Goal: Task Accomplishment & Management: Complete application form

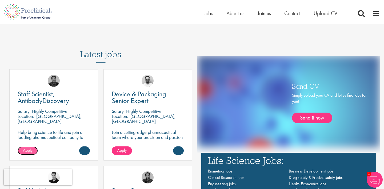
click at [26, 153] on span "Apply" at bounding box center [28, 151] width 10 height 6
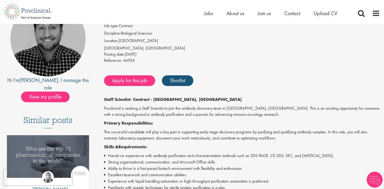
scroll to position [50, 0]
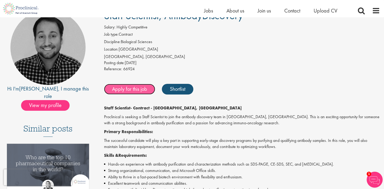
click at [134, 90] on link "Apply for this job" at bounding box center [129, 89] width 51 height 11
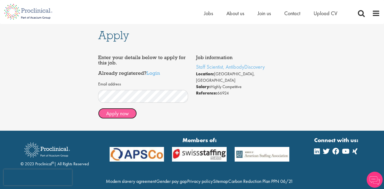
click at [118, 114] on button "Apply now" at bounding box center [117, 113] width 39 height 11
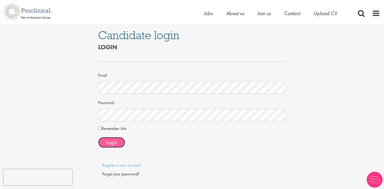
click at [111, 143] on span "Login" at bounding box center [111, 142] width 11 height 7
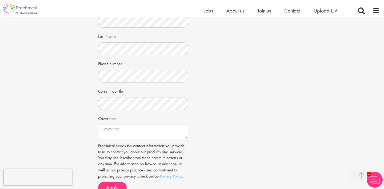
scroll to position [196, 0]
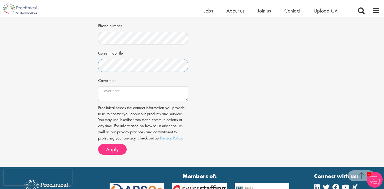
click at [107, 152] on span "Apply" at bounding box center [112, 149] width 13 height 7
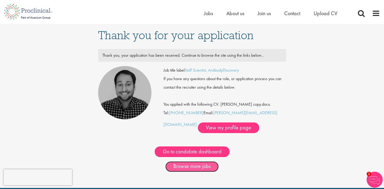
click at [200, 169] on link "Browse more jobs" at bounding box center [191, 166] width 53 height 11
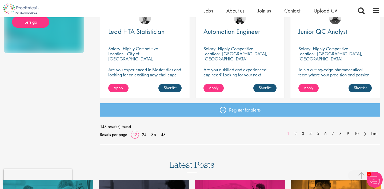
scroll to position [398, 0]
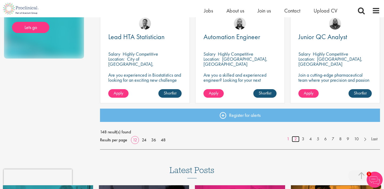
click at [296, 139] on link "2" at bounding box center [295, 139] width 8 height 6
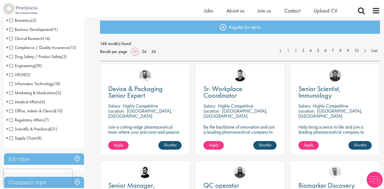
scroll to position [92, 0]
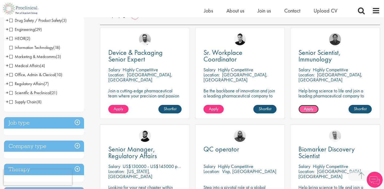
click at [313, 107] on span "Apply" at bounding box center [308, 109] width 10 height 6
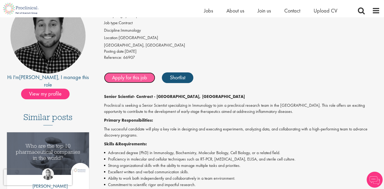
click at [131, 78] on link "Apply for this job" at bounding box center [129, 77] width 51 height 11
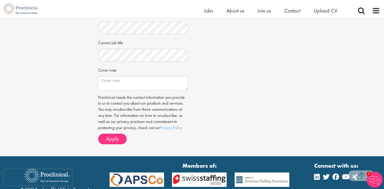
scroll to position [222, 0]
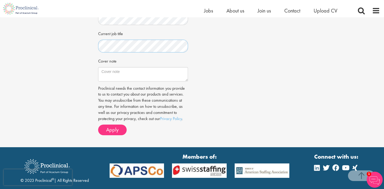
click at [111, 130] on span "Apply" at bounding box center [112, 129] width 13 height 7
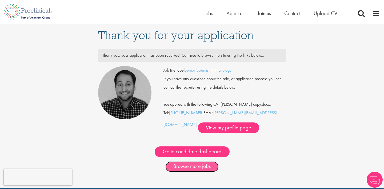
click at [202, 169] on link "Browse more jobs" at bounding box center [191, 166] width 53 height 11
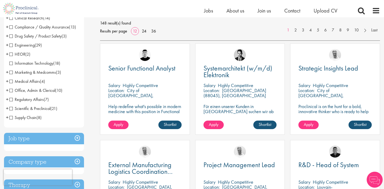
scroll to position [77, 0]
click at [11, 109] on span "Scientific & Preclinical" at bounding box center [29, 109] width 41 height 6
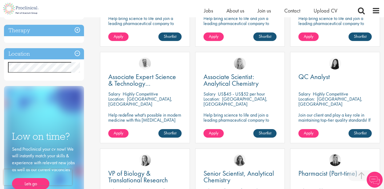
scroll to position [167, 0]
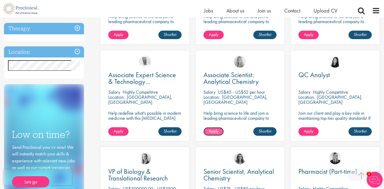
click at [216, 133] on span "Apply" at bounding box center [214, 131] width 10 height 6
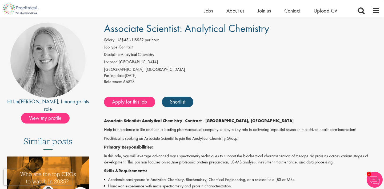
scroll to position [37, 0]
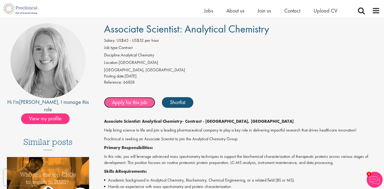
click at [131, 103] on link "Apply for this job" at bounding box center [129, 102] width 51 height 11
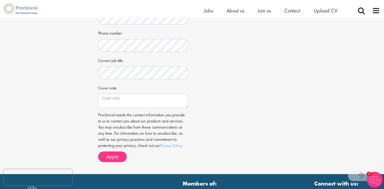
scroll to position [210, 0]
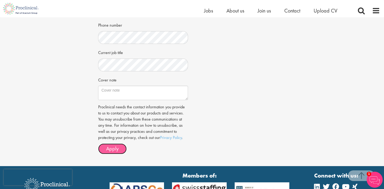
click at [110, 147] on span "Apply" at bounding box center [112, 148] width 13 height 7
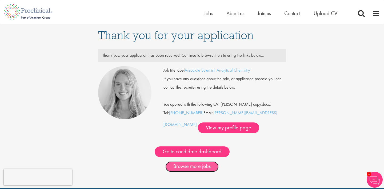
click at [200, 168] on link "Browse more jobs" at bounding box center [191, 166] width 53 height 11
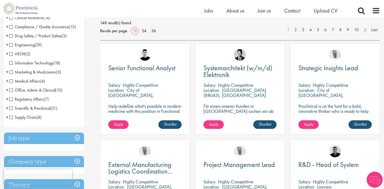
scroll to position [77, 0]
click at [29, 108] on span "Scientific & Preclinical" at bounding box center [29, 108] width 41 height 6
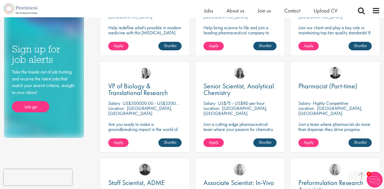
scroll to position [253, 0]
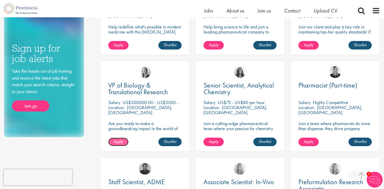
click at [122, 142] on span "Apply" at bounding box center [119, 142] width 10 height 6
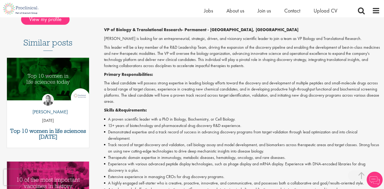
scroll to position [137, 0]
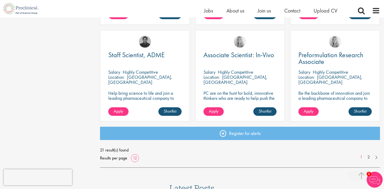
scroll to position [381, 0]
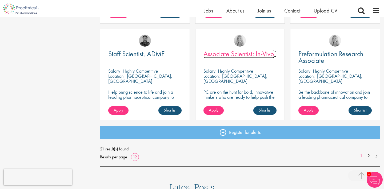
click at [260, 54] on span "Associate Scientist: In-Vivo" at bounding box center [238, 53] width 71 height 9
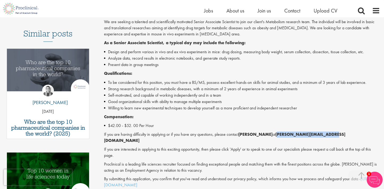
drag, startPoint x: 277, startPoint y: 135, endPoint x: 338, endPoint y: 134, distance: 60.8
click at [338, 134] on p "If you are having difficulty in applying or if you have any questions, please c…" at bounding box center [242, 138] width 276 height 12
copy strong "s.briggs@proclinical.com"
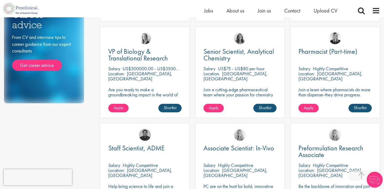
scroll to position [266, 0]
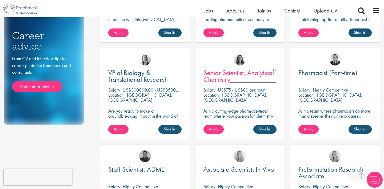
click at [233, 75] on span "Senior Scientist, Analytical Chemistry" at bounding box center [238, 76] width 70 height 16
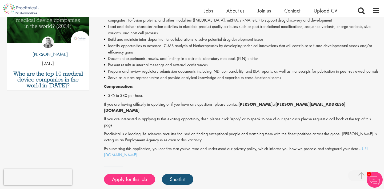
scroll to position [297, 0]
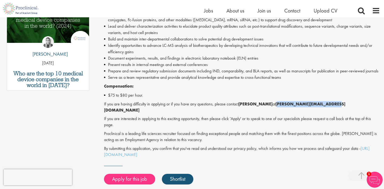
drag, startPoint x: 274, startPoint y: 104, endPoint x: 327, endPoint y: 103, distance: 53.6
click at [327, 103] on p "If you are having difficulty in applying or if you have any questions, please c…" at bounding box center [242, 107] width 276 height 12
copy strong "j.cerchio@proclinical.com"
